Goal: Task Accomplishment & Management: Manage account settings

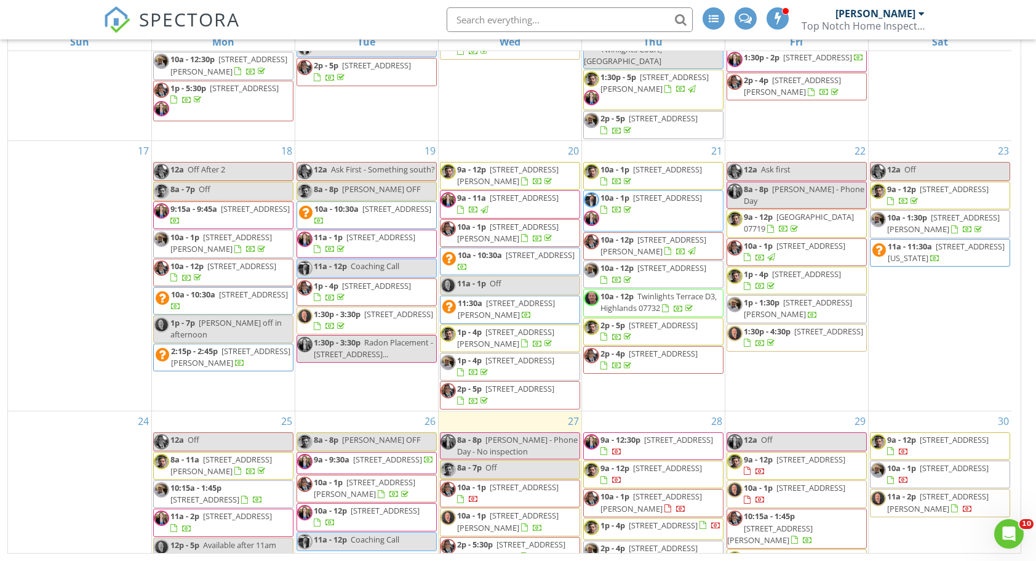
scroll to position [789, 0]
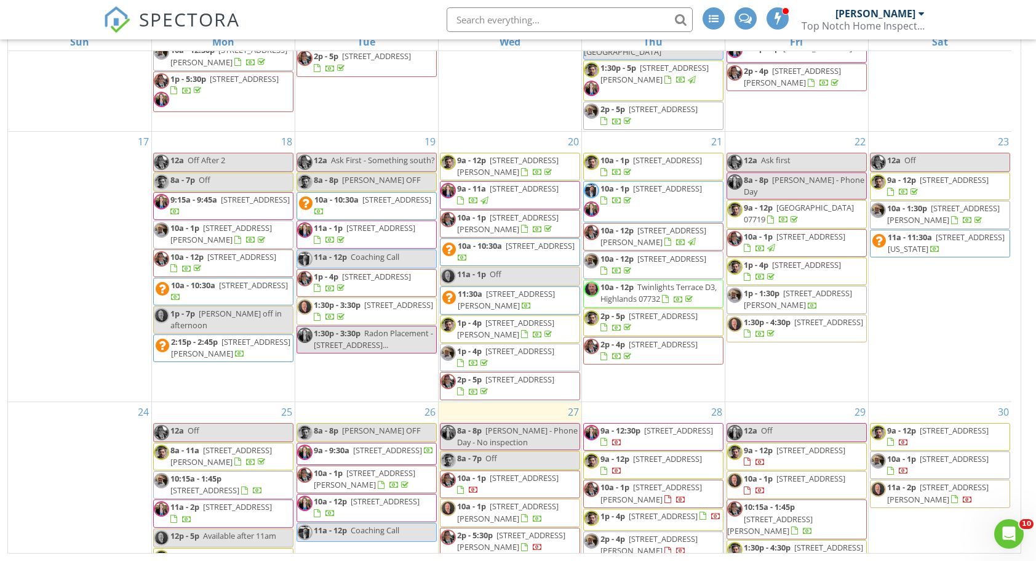
click at [706, 310] on span "2p - 5p 5 Galloping Brook Drive, Allentown 08501" at bounding box center [653, 322] width 139 height 24
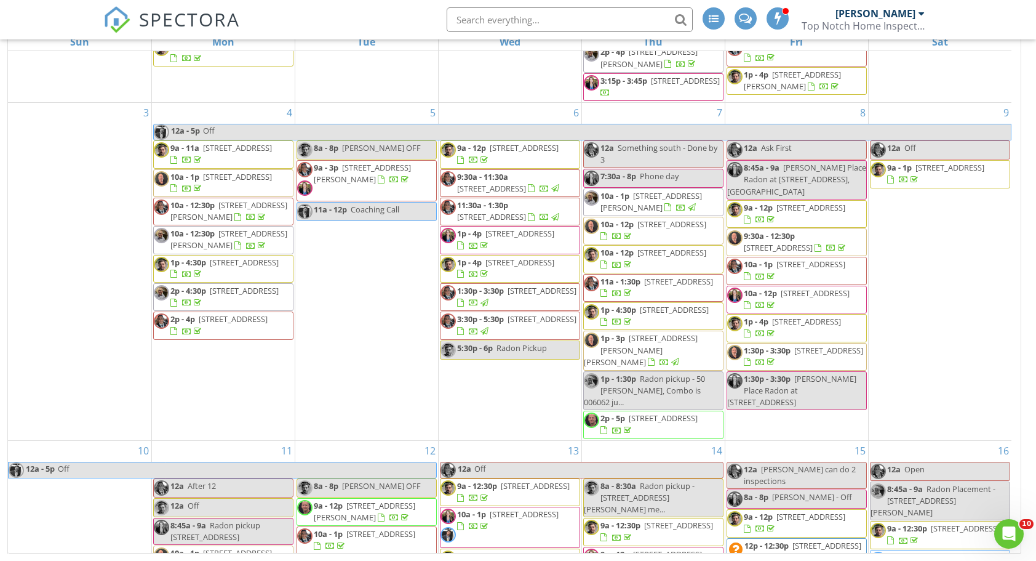
scroll to position [212, 0]
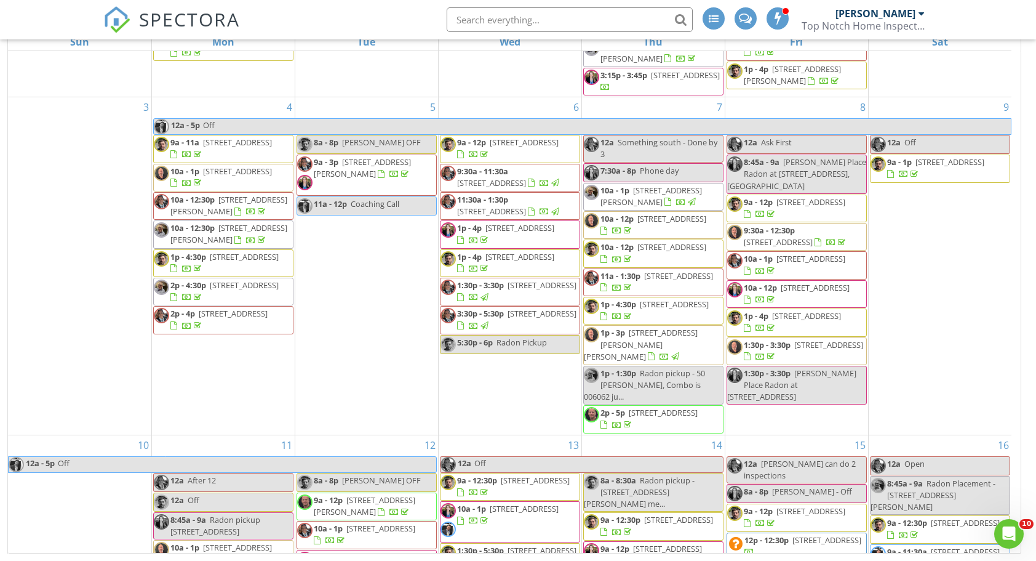
click at [836, 208] on span "9a - 12p 29 Spear St , Metuchen 08840" at bounding box center [796, 208] width 139 height 24
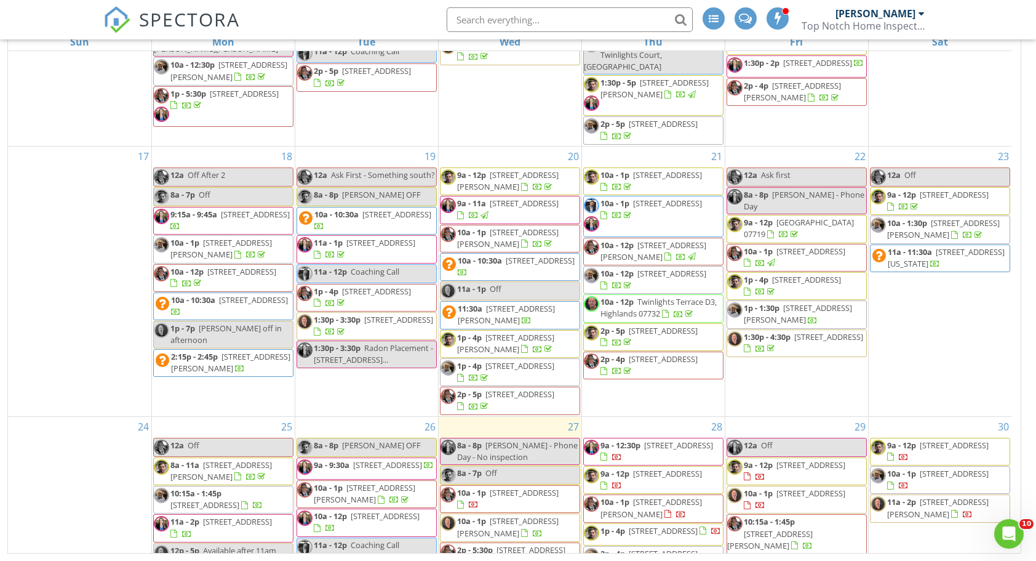
scroll to position [764, 0]
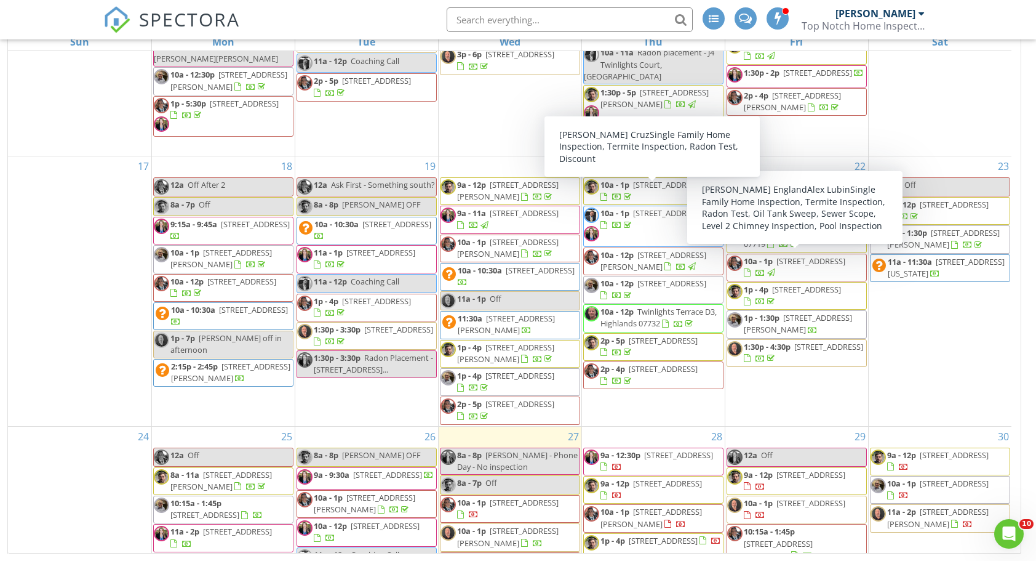
click at [679, 212] on span "10a - 1p 82 Woodside Dr, Red Bank 07701" at bounding box center [653, 225] width 139 height 37
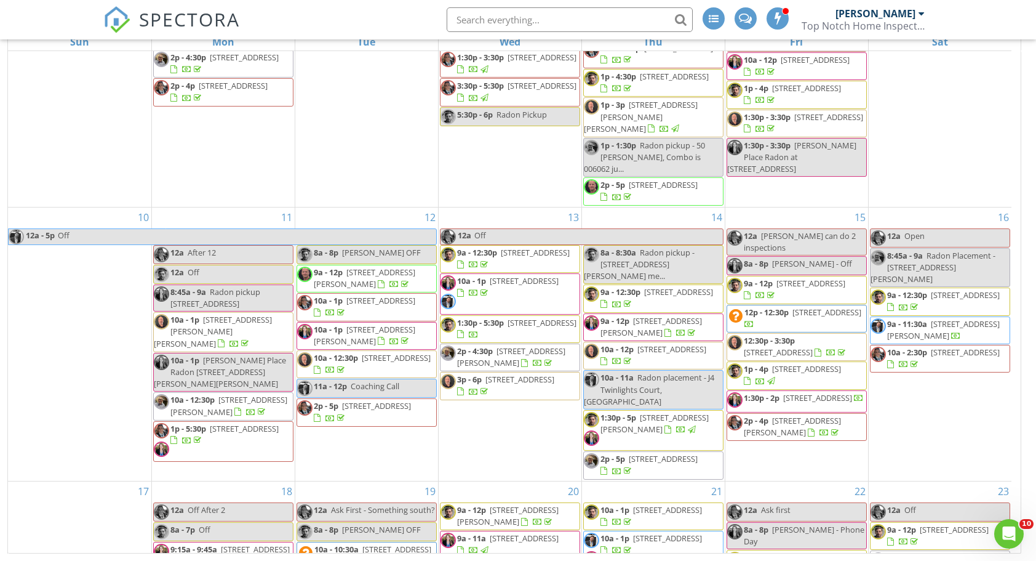
scroll to position [879, 0]
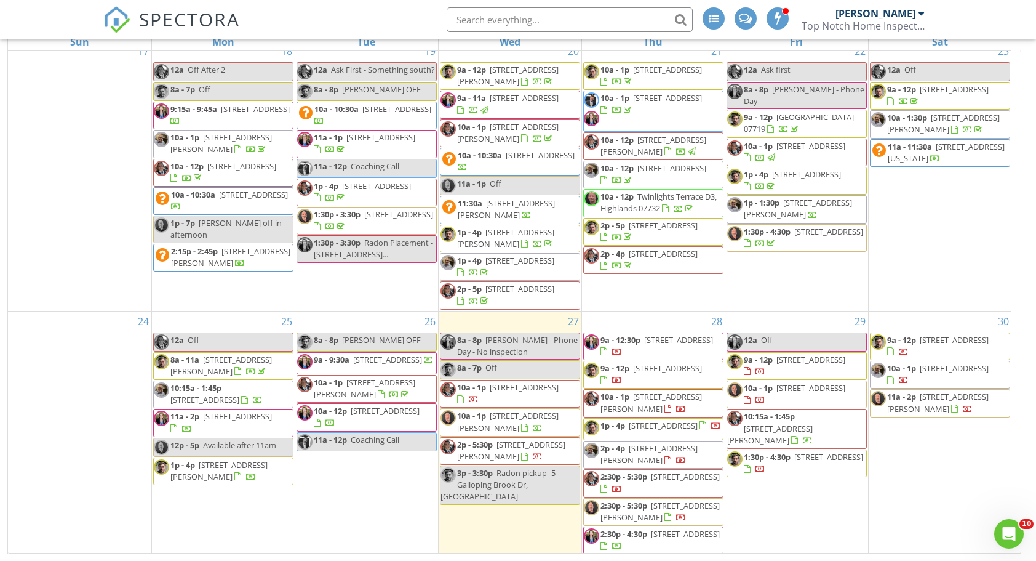
click at [648, 134] on span "11 Cooper Ave 212, Long Branch 07740" at bounding box center [654, 145] width 106 height 23
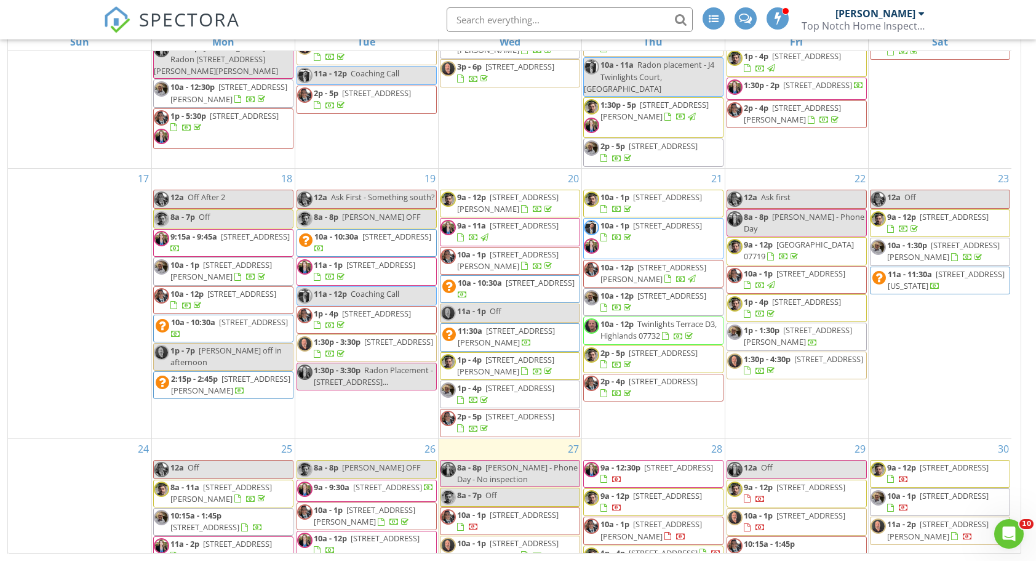
scroll to position [786, 0]
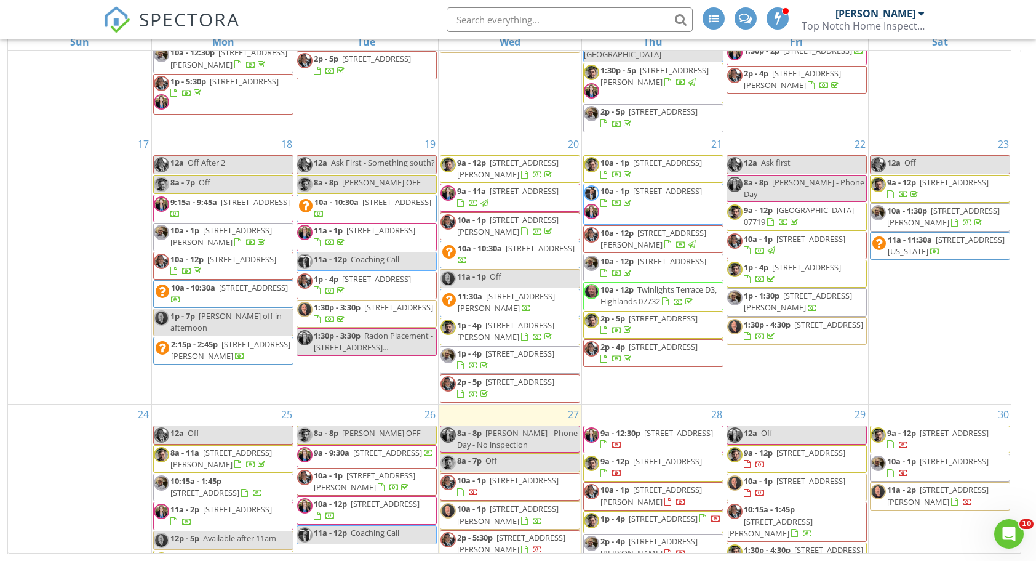
click at [649, 255] on span "25 Windmill Dr, Morristown 07960" at bounding box center [671, 260] width 69 height 11
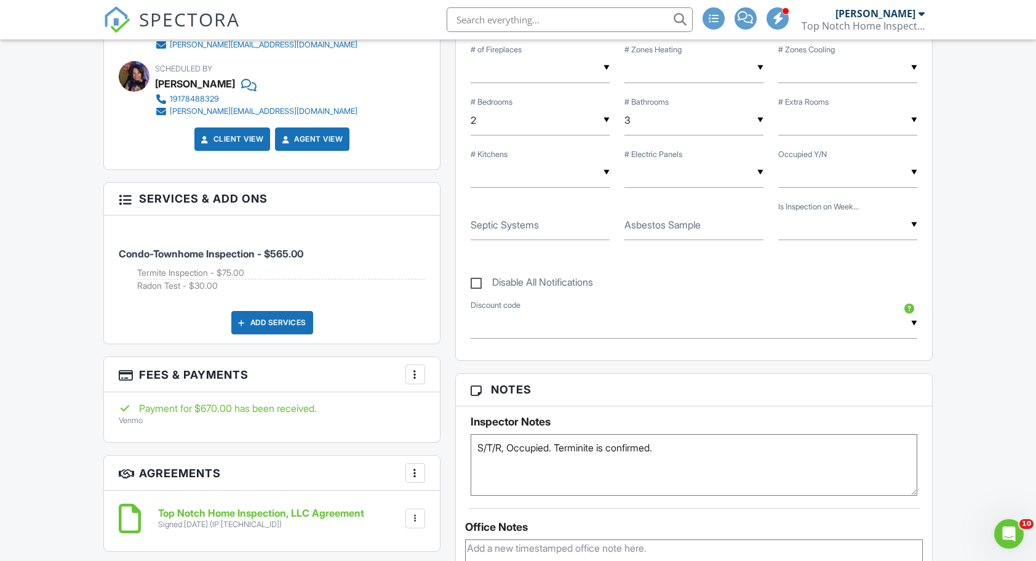
scroll to position [804, 0]
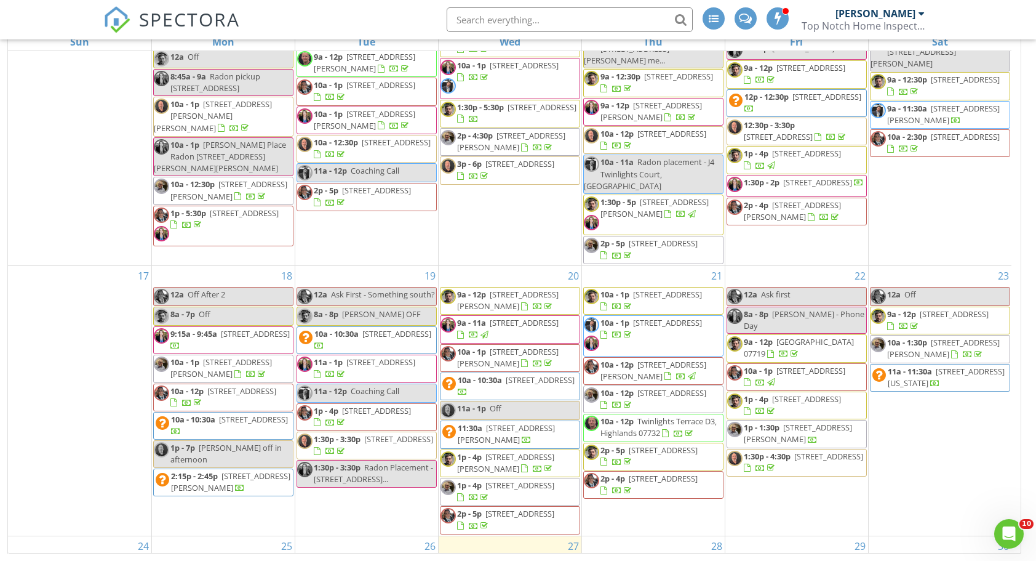
scroll to position [653, 0]
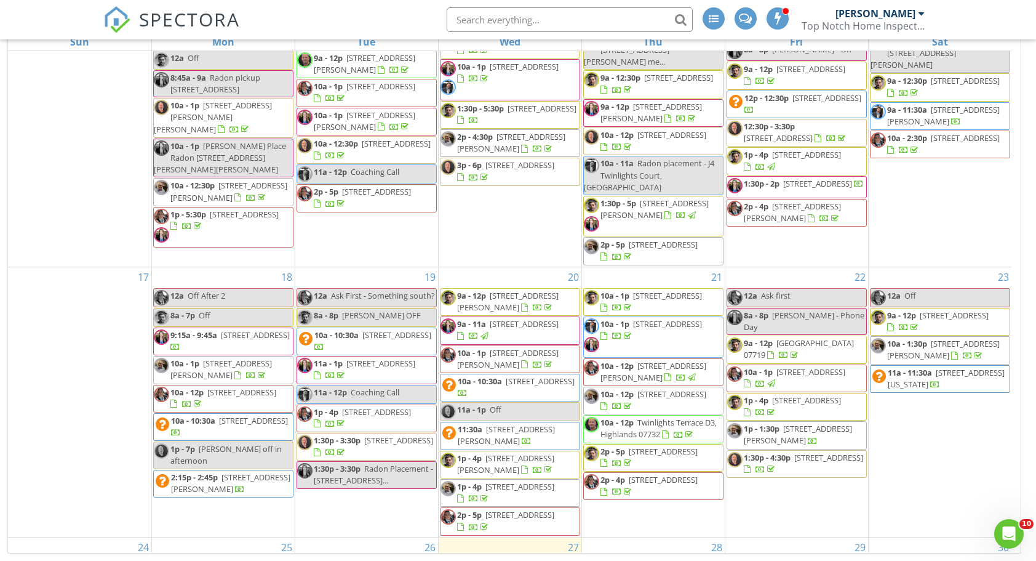
click at [644, 417] on span "Twinlights Terrace D3, Highlands 07732" at bounding box center [659, 428] width 116 height 23
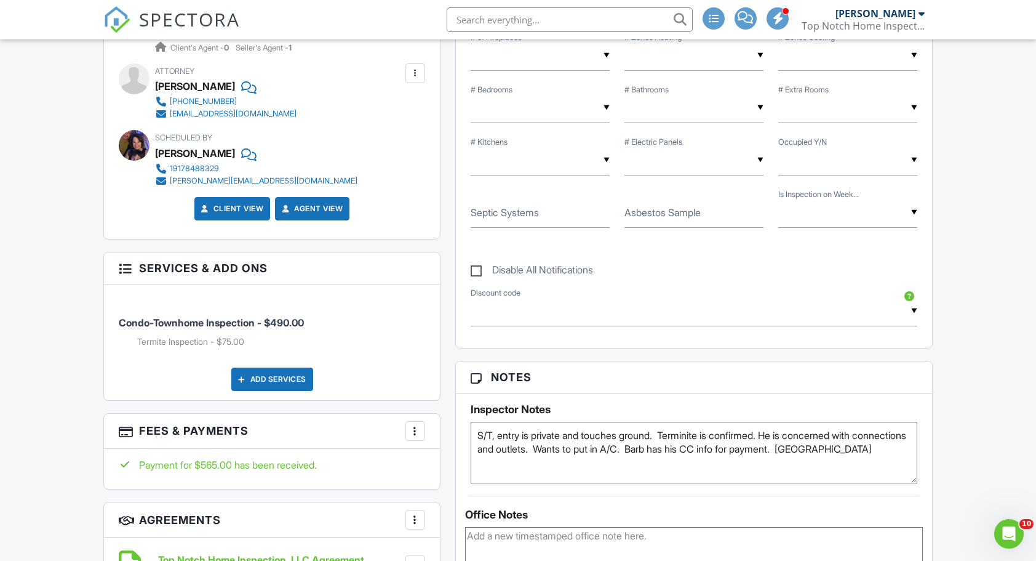
scroll to position [746, 0]
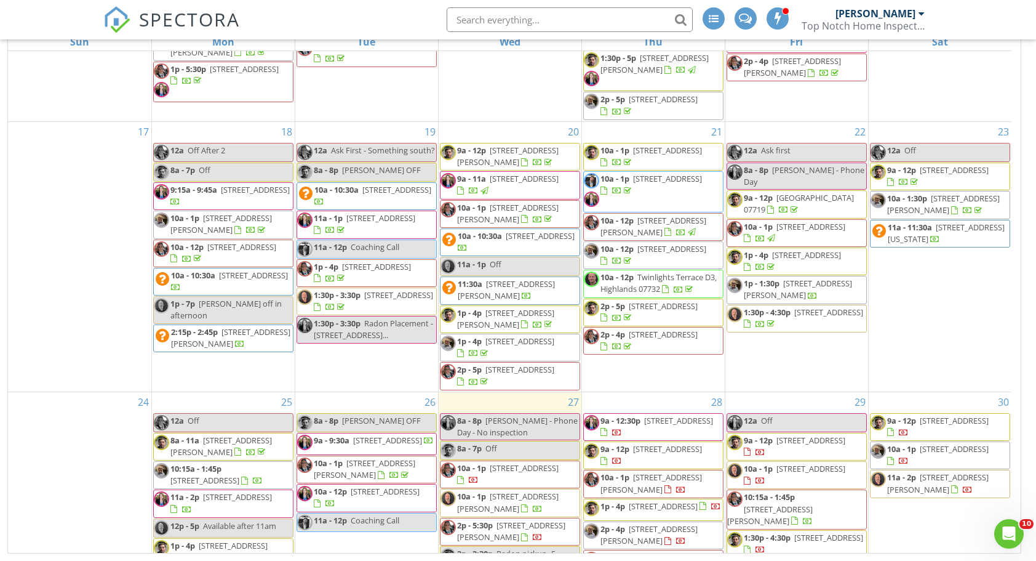
scroll to position [802, 0]
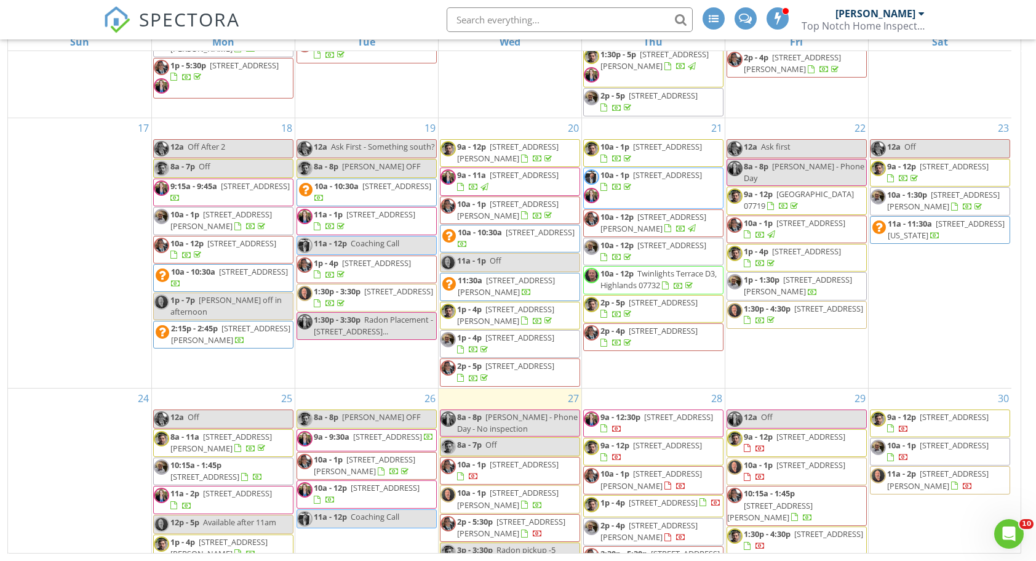
click at [629, 325] on span "[STREET_ADDRESS]" at bounding box center [663, 330] width 69 height 11
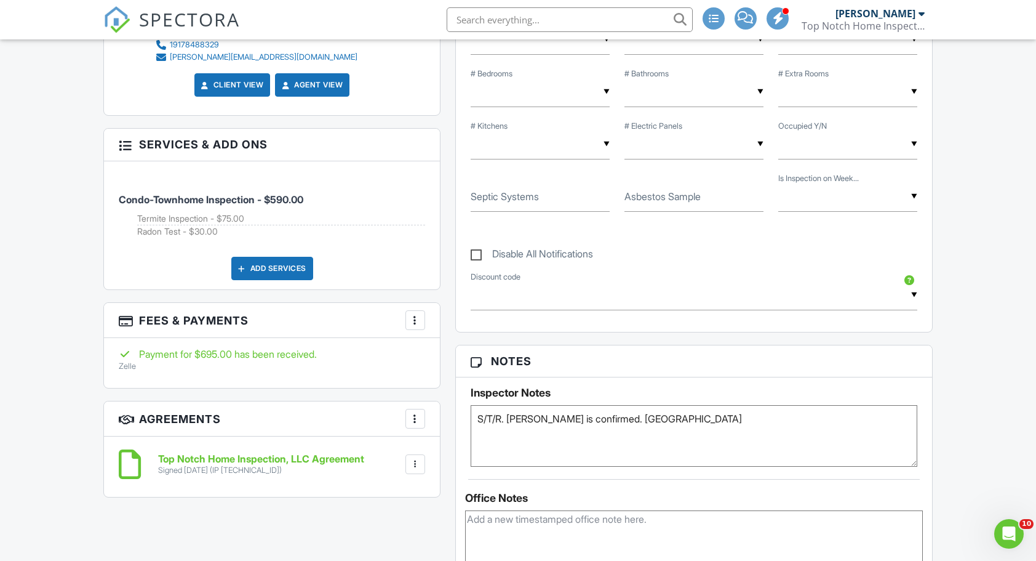
scroll to position [820, 0]
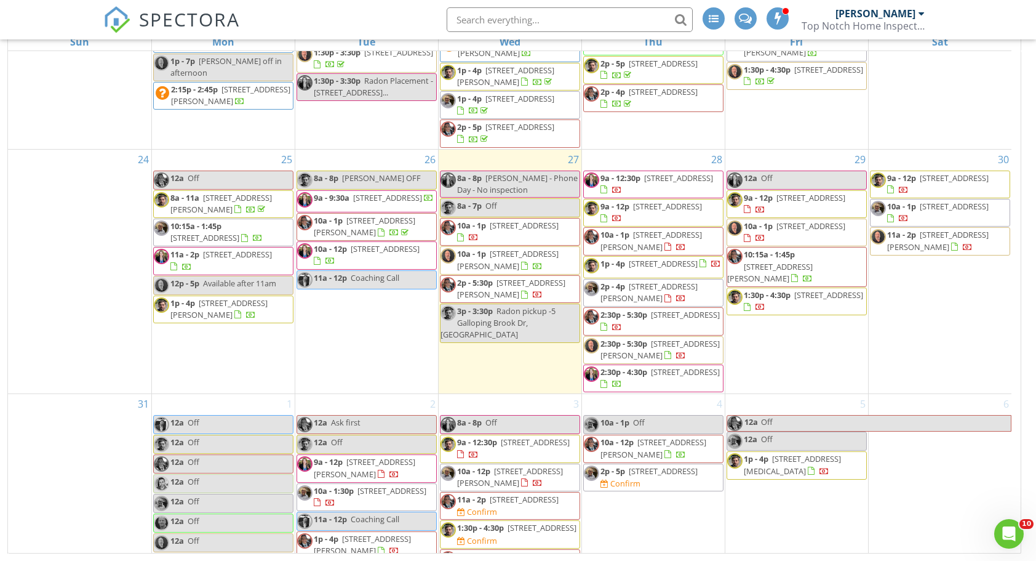
scroll to position [1070, 0]
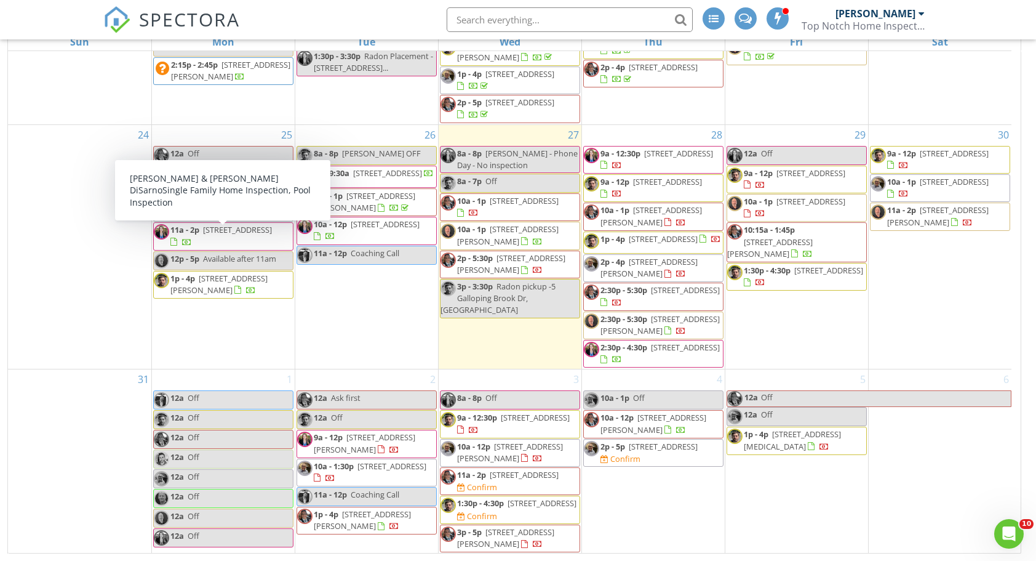
click at [274, 236] on span "11a - 2p 16 Newark Ave , Lavallette 08735" at bounding box center [223, 236] width 139 height 24
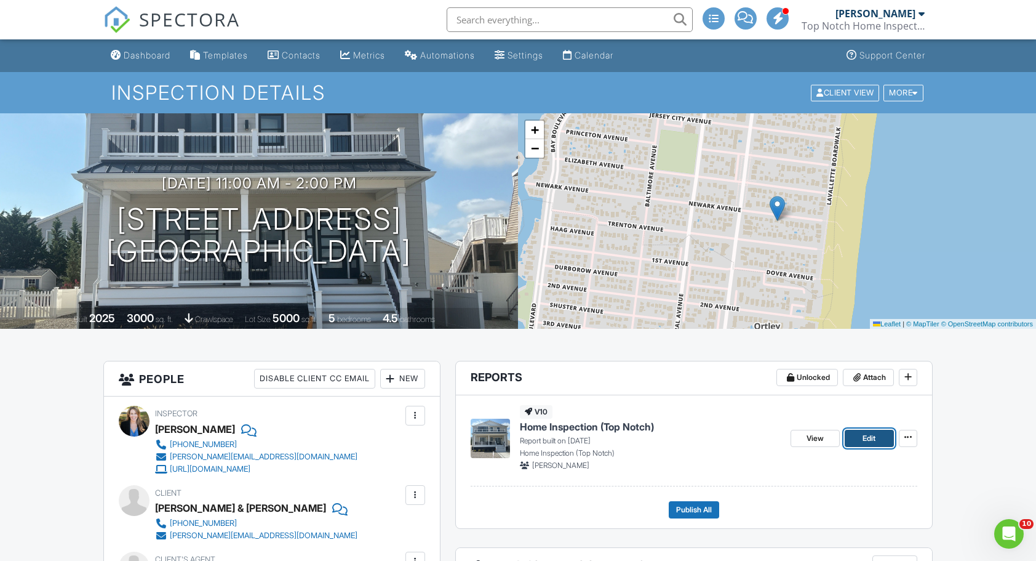
click at [863, 433] on span "Edit" at bounding box center [869, 438] width 13 height 12
